Goal: Use online tool/utility: Utilize a website feature to perform a specific function

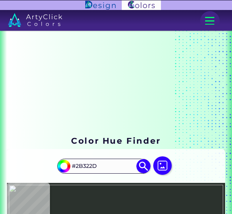
drag, startPoint x: 104, startPoint y: 164, endPoint x: 59, endPoint y: 166, distance: 45.4
click at [69, 166] on input "#2B322D" at bounding box center [103, 166] width 69 height 13
paste input "Dryad Bark"
type input "Dryad Bark"
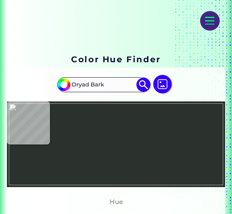
scroll to position [82, 0]
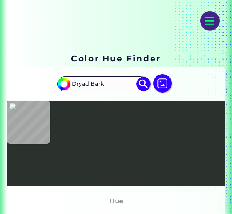
type input "#000000"
type input "#2b322d"
type input "#2B322D"
type input "#2f4f4f"
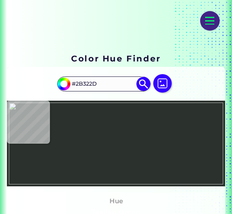
type input "#2F4F4F"
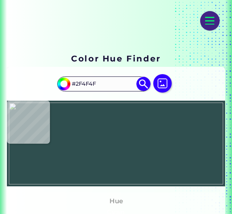
type input "#2b322d"
type input "#2B322D"
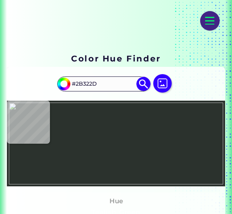
type input "#2f4f4f"
type input "#2F4F4F"
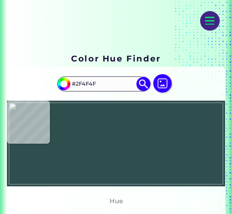
click at [142, 133] on img at bounding box center [116, 144] width 214 height 82
type input "#000000"
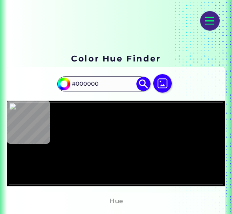
type input "#2f4f4f"
type input "#2F4F4F"
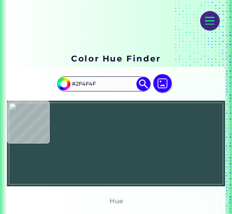
click at [143, 138] on img at bounding box center [116, 144] width 214 height 82
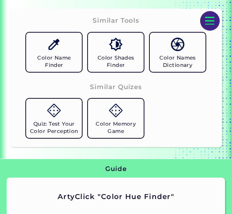
scroll to position [505, 0]
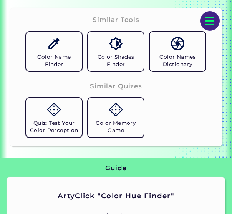
click at [59, 54] on h5 "Color Name Finder" at bounding box center [54, 60] width 50 height 15
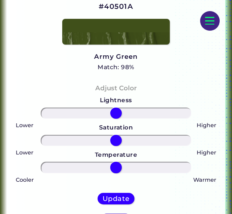
scroll to position [180, 0]
drag, startPoint x: 115, startPoint y: 110, endPoint x: 83, endPoint y: 111, distance: 31.5
type input "-47"
click at [83, 111] on input "range" at bounding box center [116, 113] width 151 height 11
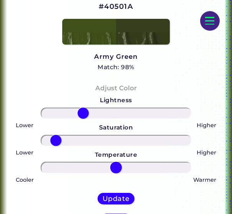
drag, startPoint x: 118, startPoint y: 138, endPoint x: 56, endPoint y: 154, distance: 63.7
type input "-86"
click at [56, 146] on input "range" at bounding box center [116, 140] width 151 height 11
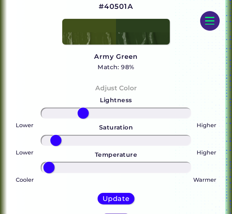
drag, startPoint x: 117, startPoint y: 169, endPoint x: 49, endPoint y: 168, distance: 68.0
type input "-96"
click at [49, 168] on input "range" at bounding box center [116, 167] width 151 height 11
click at [109, 202] on h5 "Update" at bounding box center [116, 198] width 27 height 7
type input "#2a3f1d"
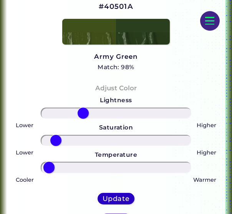
type input "0"
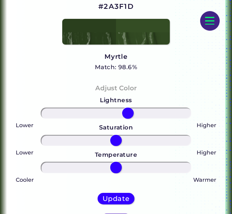
drag, startPoint x: 114, startPoint y: 111, endPoint x: 128, endPoint y: 111, distance: 13.8
type input "17"
click at [128, 111] on input "range" at bounding box center [116, 113] width 151 height 11
drag, startPoint x: 115, startPoint y: 141, endPoint x: 76, endPoint y: 140, distance: 39.2
type input "-58"
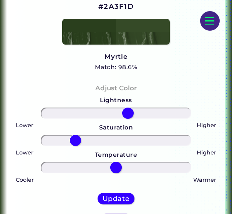
click at [76, 140] on input "range" at bounding box center [116, 140] width 151 height 11
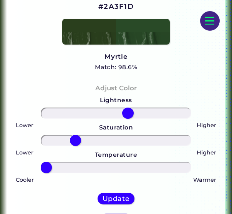
drag, startPoint x: 118, startPoint y: 166, endPoint x: 40, endPoint y: 156, distance: 79.0
type input "-100"
click at [41, 162] on input "range" at bounding box center [116, 167] width 151 height 11
drag, startPoint x: 79, startPoint y: 137, endPoint x: 50, endPoint y: 134, distance: 28.6
type input "-94"
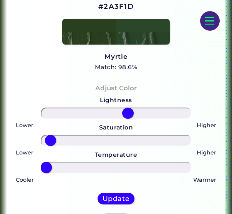
click at [50, 135] on input "range" at bounding box center [116, 140] width 151 height 11
click at [109, 198] on h5 "Update" at bounding box center [116, 198] width 27 height 7
type input "#2b482a"
type input "0"
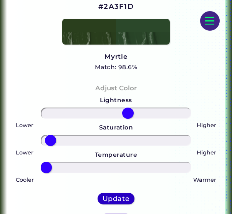
type input "0"
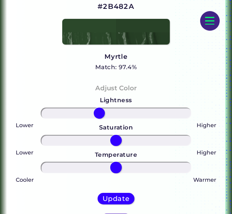
drag, startPoint x: 116, startPoint y: 110, endPoint x: 99, endPoint y: 110, distance: 16.5
type input "-24"
click at [99, 110] on input "range" at bounding box center [116, 113] width 151 height 11
drag, startPoint x: 116, startPoint y: 138, endPoint x: 61, endPoint y: 135, distance: 55.0
type input "-79"
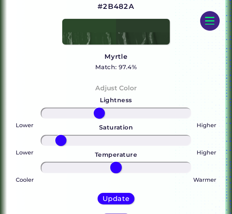
click at [61, 135] on input "range" at bounding box center [116, 140] width 151 height 11
drag, startPoint x: 114, startPoint y: 169, endPoint x: 74, endPoint y: 166, distance: 40.1
type input "-60"
click at [74, 166] on input "range" at bounding box center [116, 167] width 151 height 11
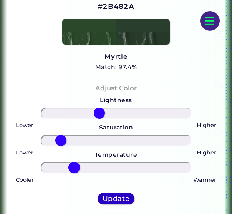
click at [109, 197] on h5 "Update" at bounding box center [116, 198] width 27 height 7
type input "#2a3e2d"
type input "0"
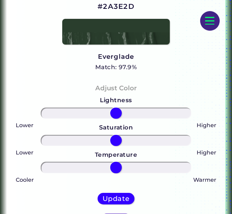
click at [70, 76] on div "Adjust Color Lightness Saturation Temperature Lower Higher Lower Higher Cooler …" at bounding box center [116, 159] width 218 height 166
